Goal: Information Seeking & Learning: Learn about a topic

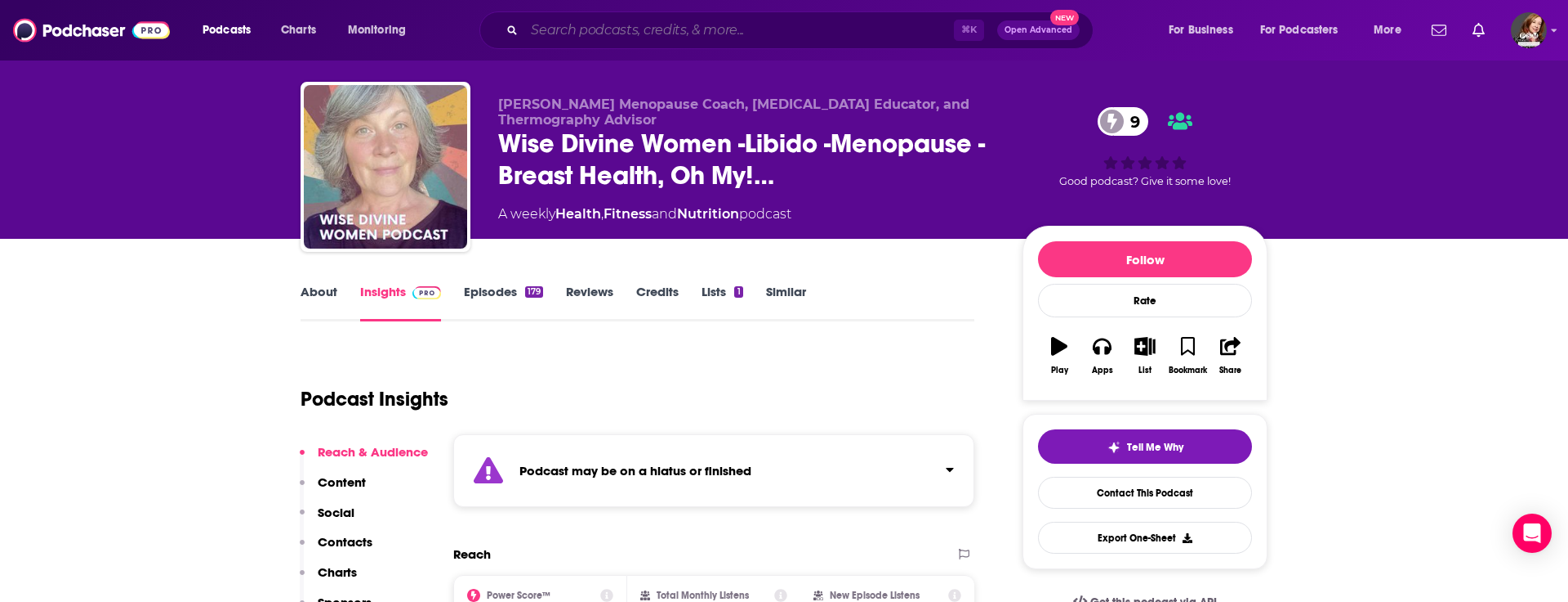
click at [557, 32] on input "Search podcasts, credits, & more..." at bounding box center [739, 30] width 430 height 26
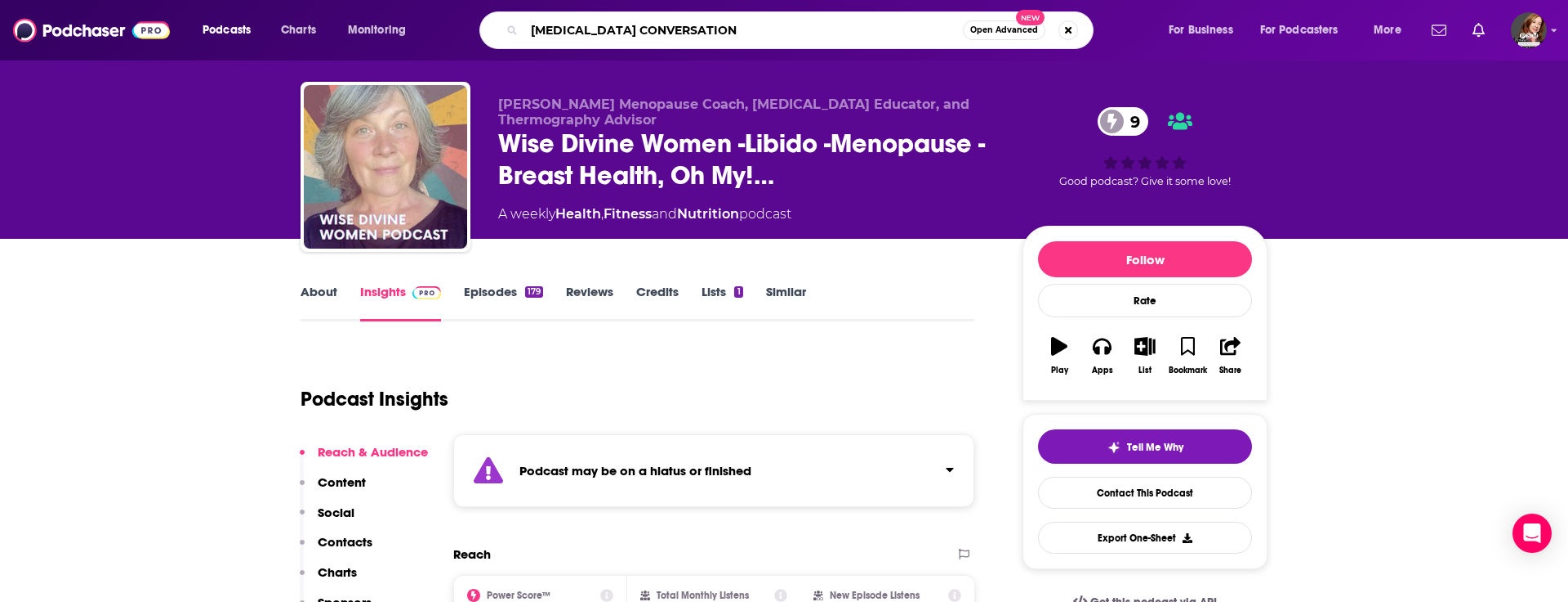
type input "[MEDICAL_DATA] CONVERSATIONS"
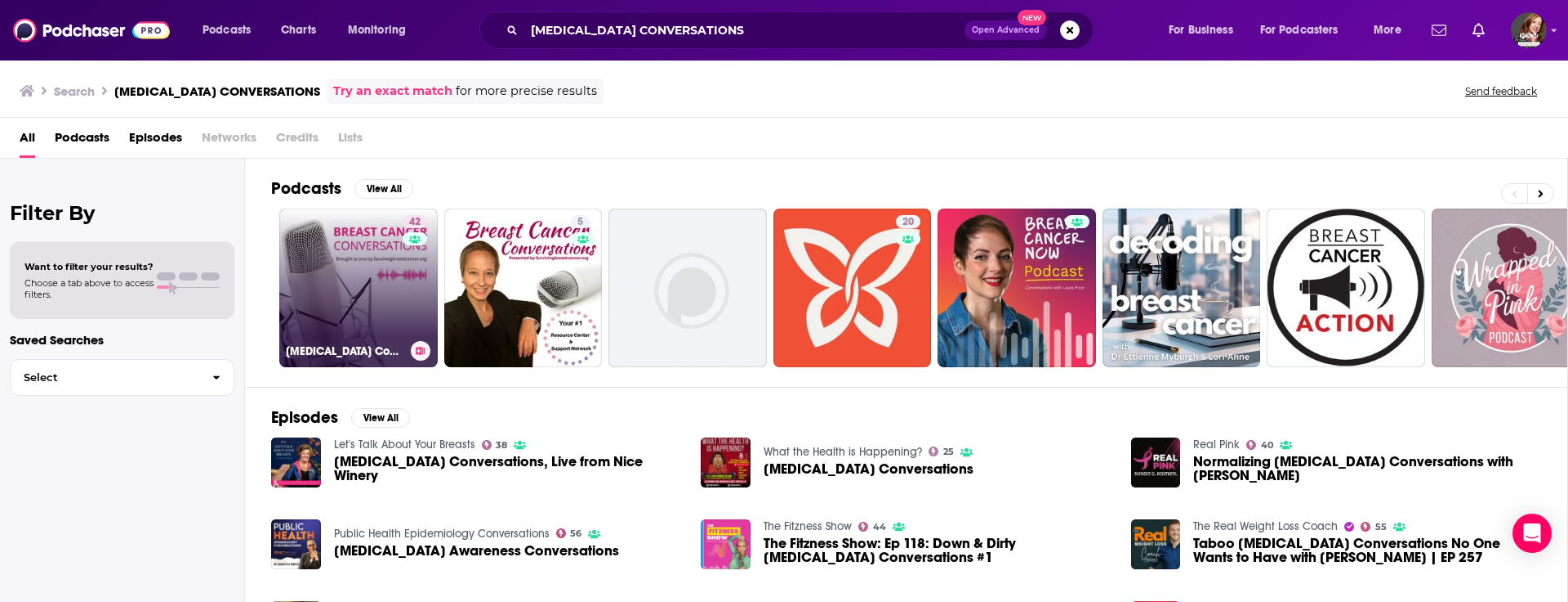
click at [331, 288] on link "42 [MEDICAL_DATA] Conversations" at bounding box center [358, 287] width 158 height 158
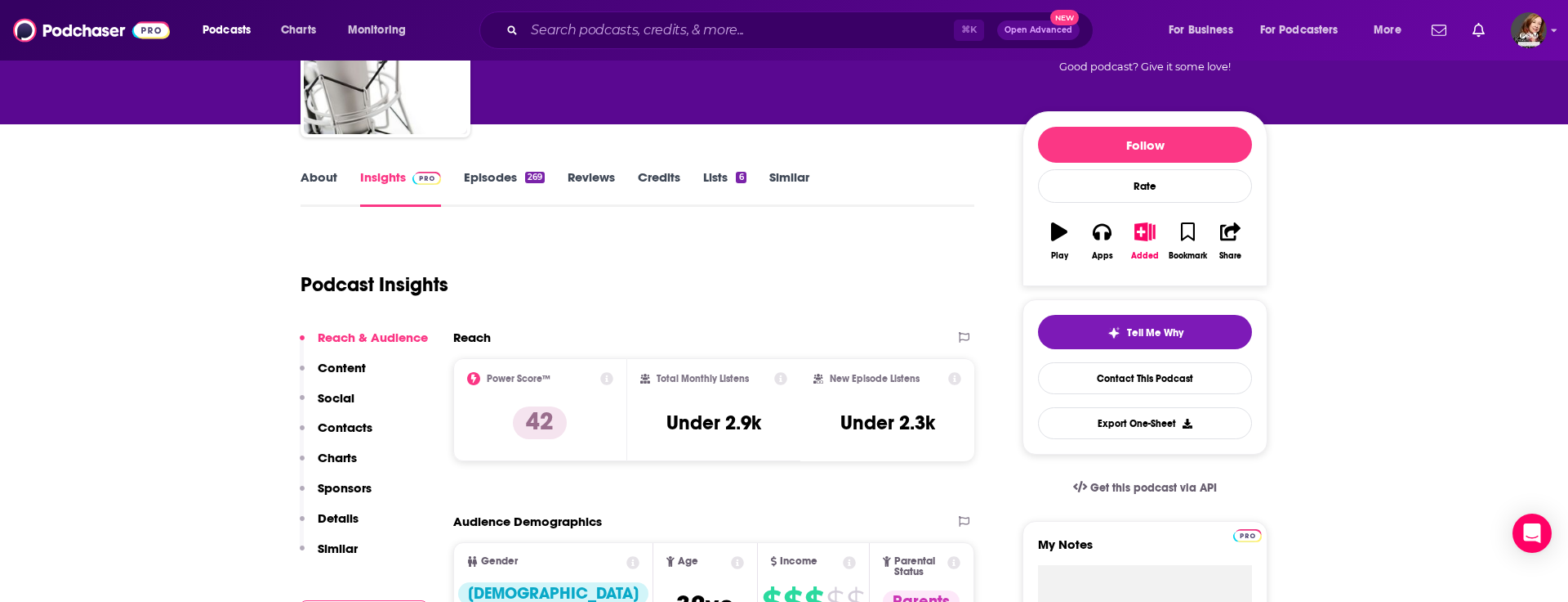
scroll to position [90, 0]
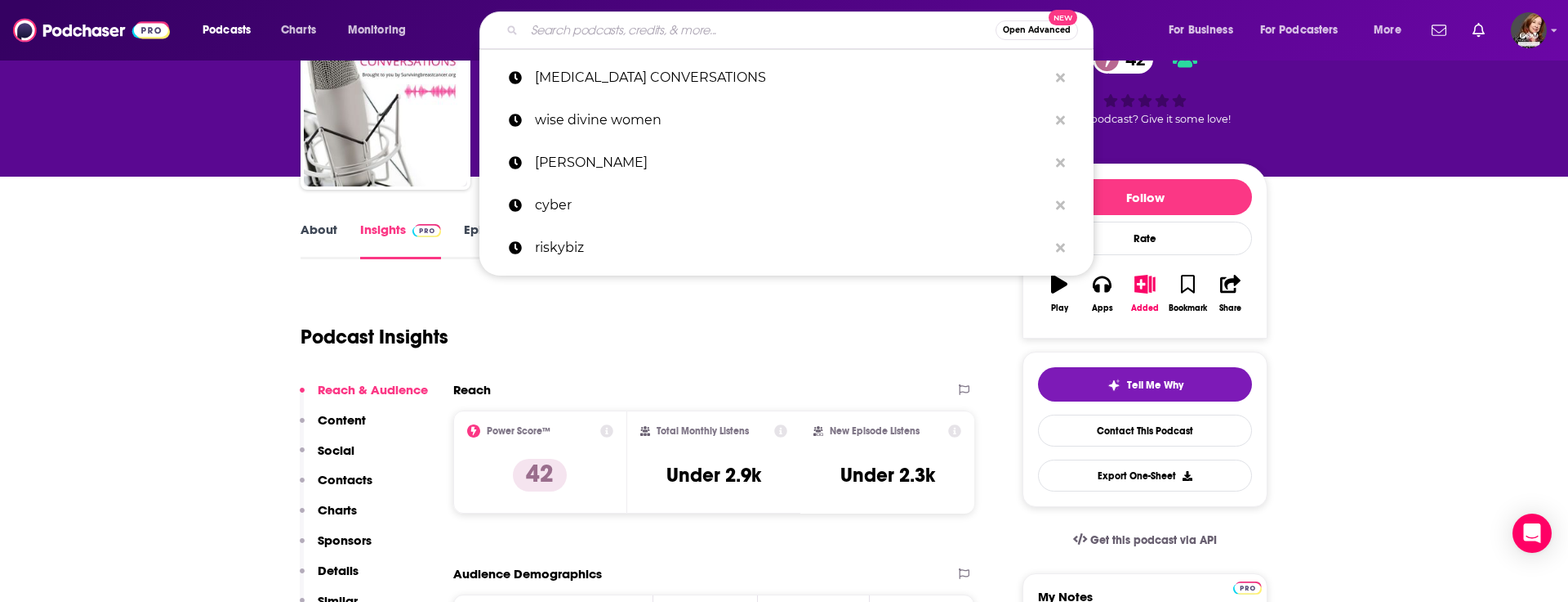
click at [672, 36] on input "Search podcasts, credits, & more..." at bounding box center [760, 30] width 471 height 26
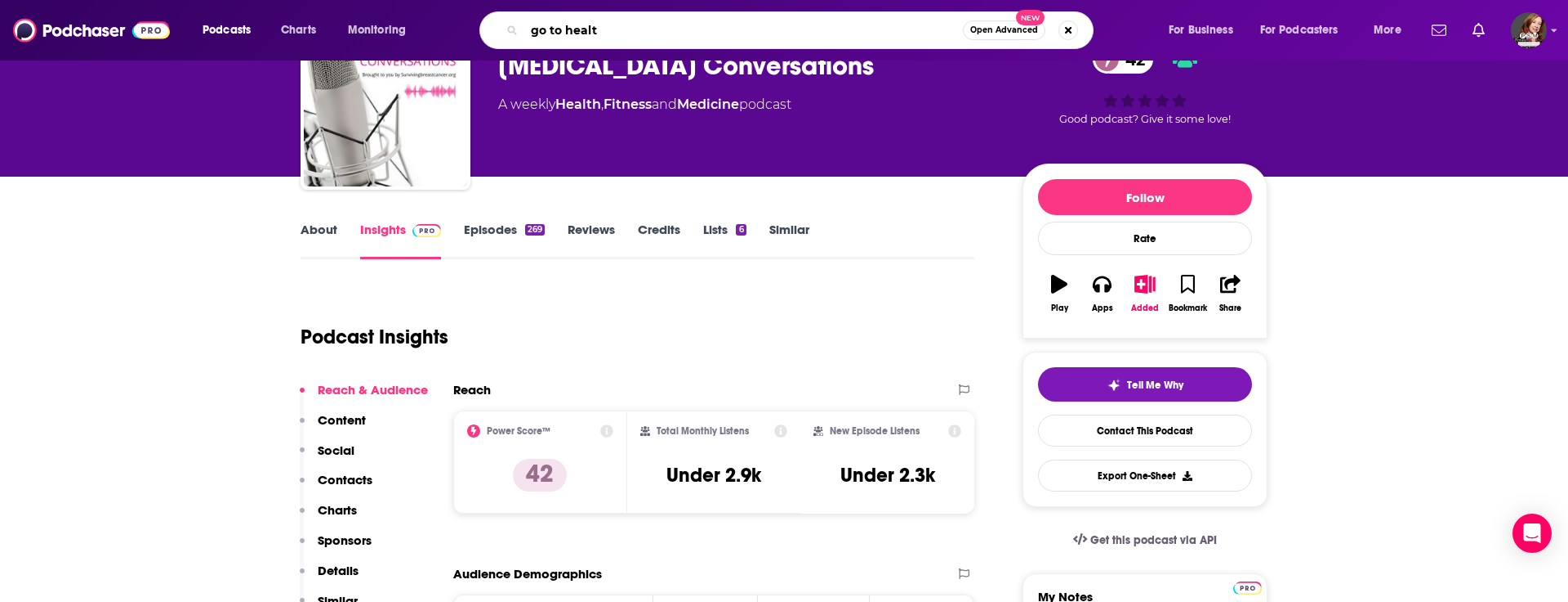
type input "go to health"
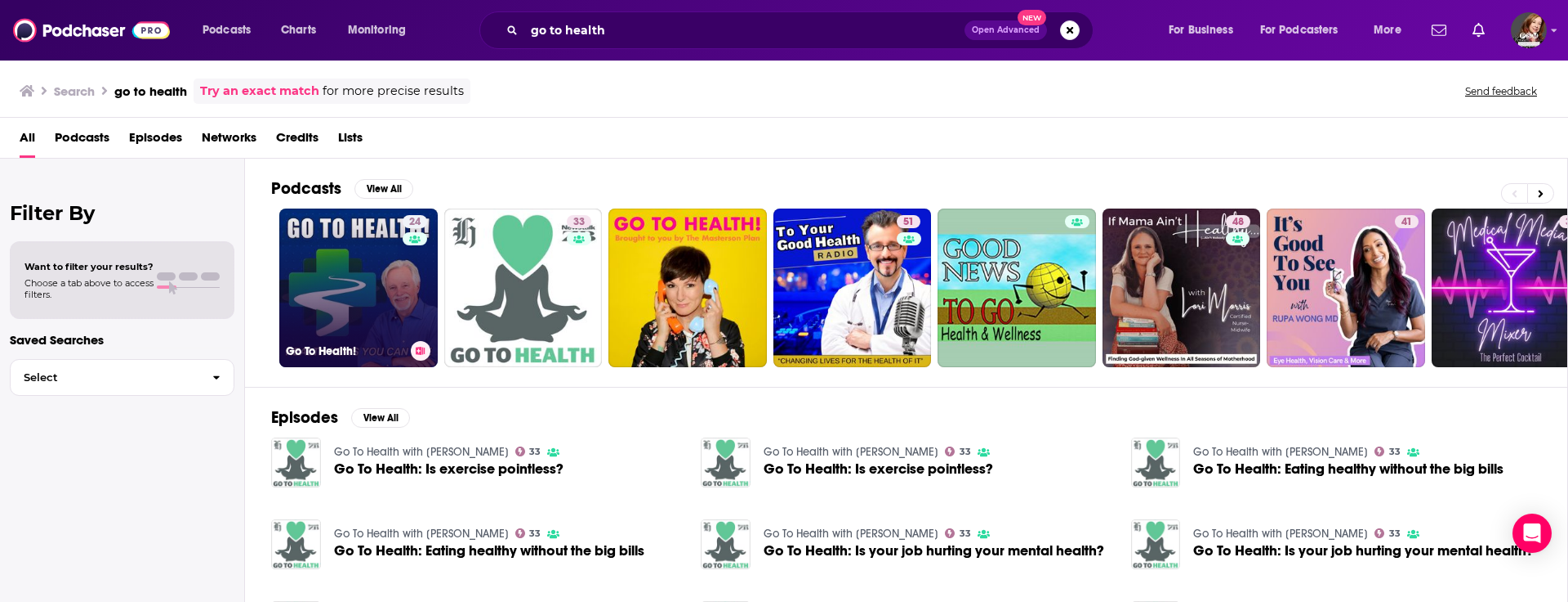
click at [336, 298] on link "24 Go To Health!" at bounding box center [358, 287] width 158 height 158
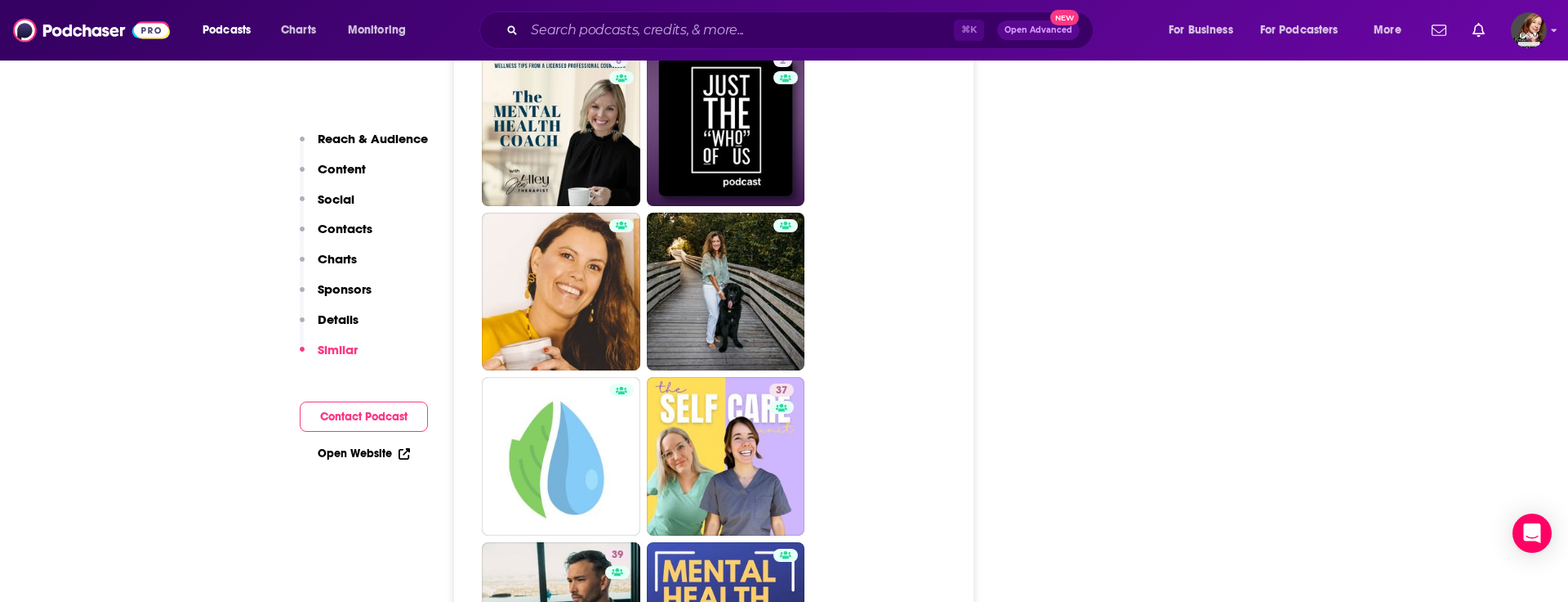
scroll to position [2373, 0]
